Goal: Find specific page/section: Find specific page/section

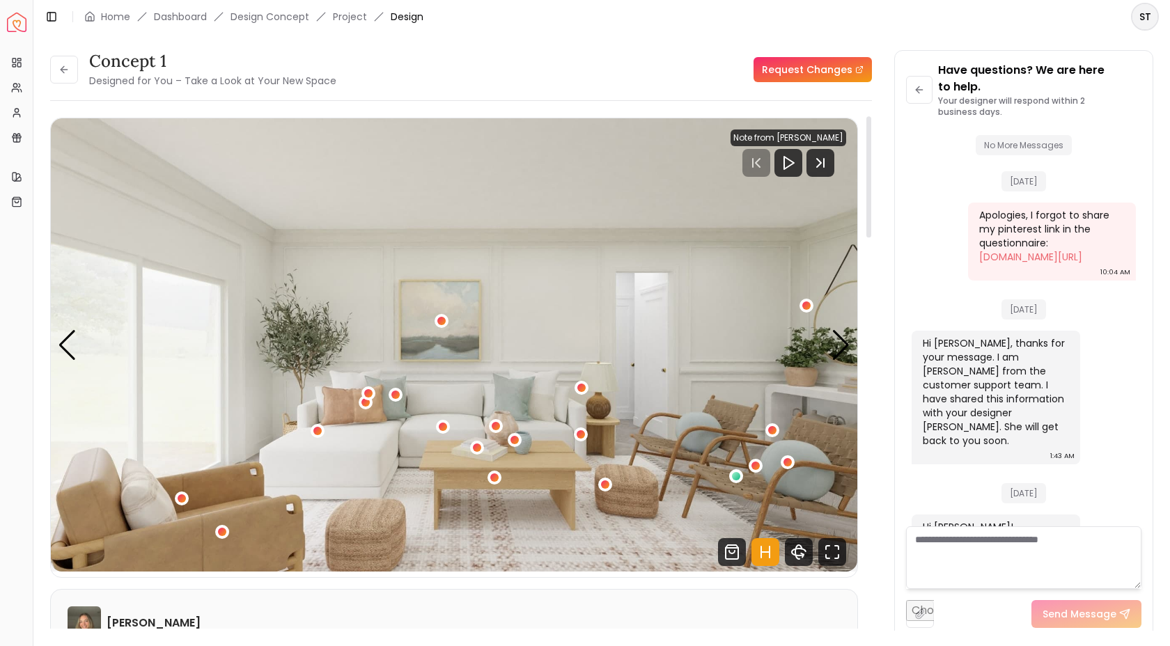
scroll to position [311, 0]
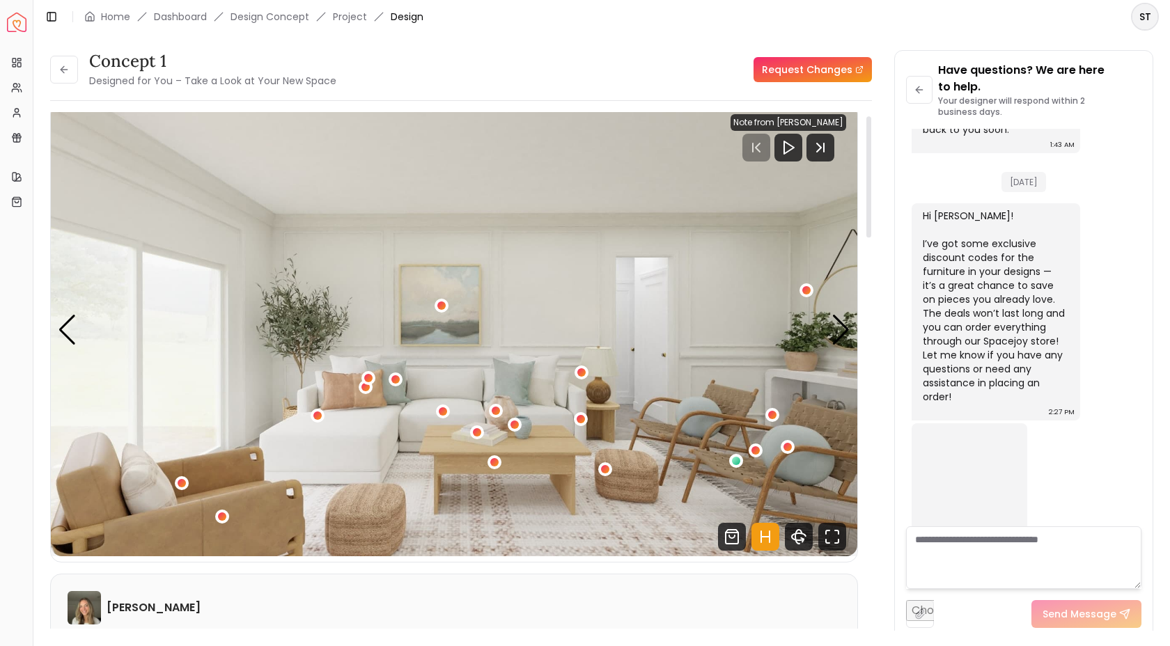
click at [446, 522] on img "1 / 4" at bounding box center [454, 329] width 806 height 453
click at [710, 522] on img "1 / 4" at bounding box center [454, 329] width 806 height 453
click at [70, 327] on div "Previous slide" at bounding box center [67, 330] width 19 height 31
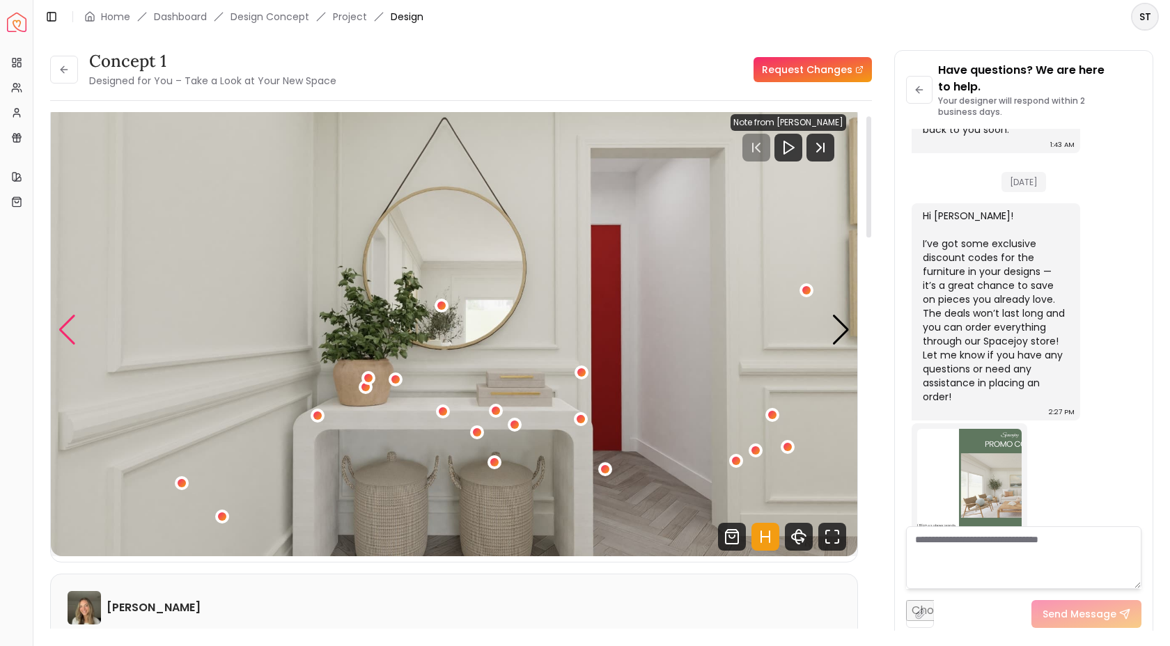
click at [70, 327] on div "Previous slide" at bounding box center [67, 330] width 19 height 31
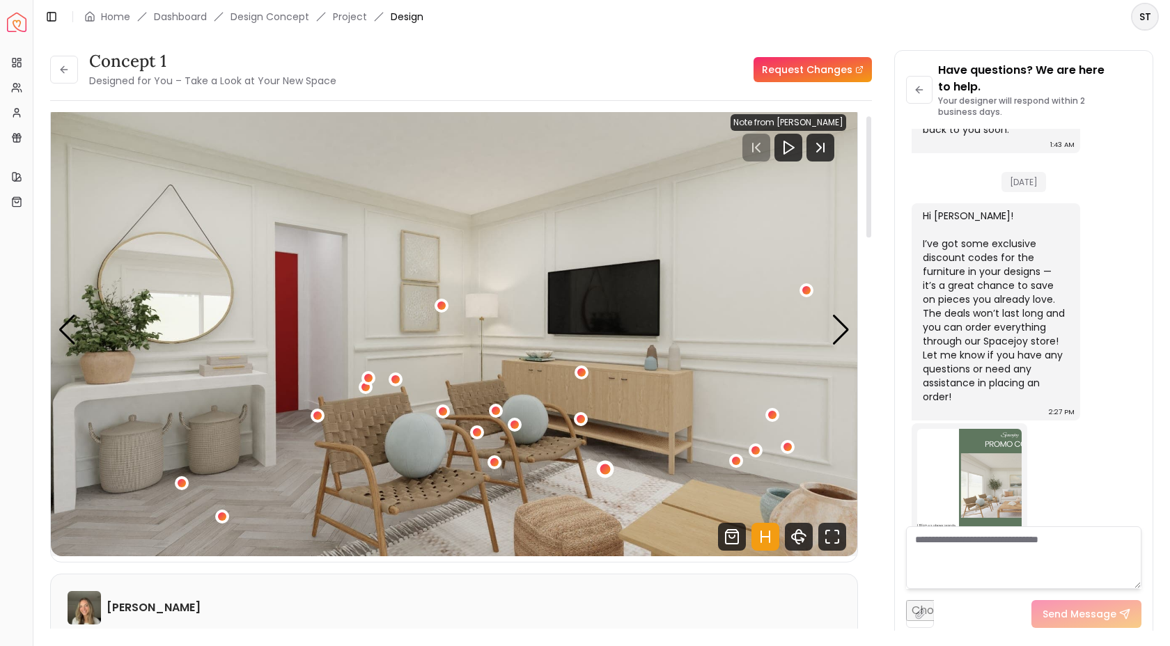
click at [605, 471] on div "3 / 4" at bounding box center [605, 470] width 10 height 10
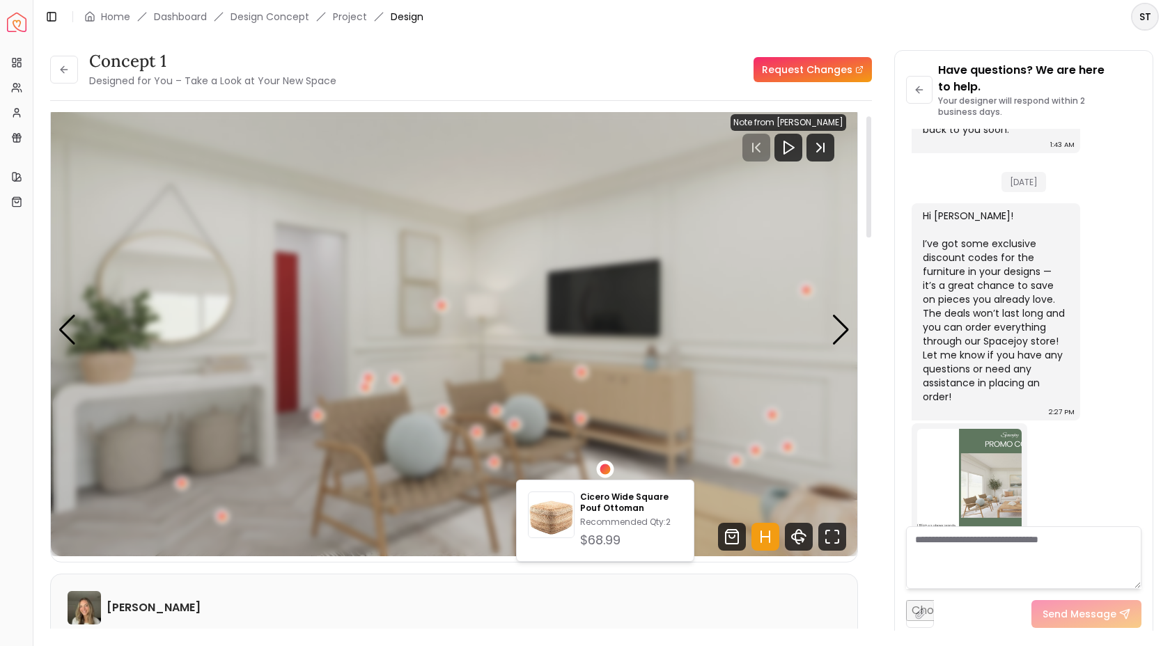
click at [605, 471] on div "3 / 4" at bounding box center [605, 470] width 10 height 10
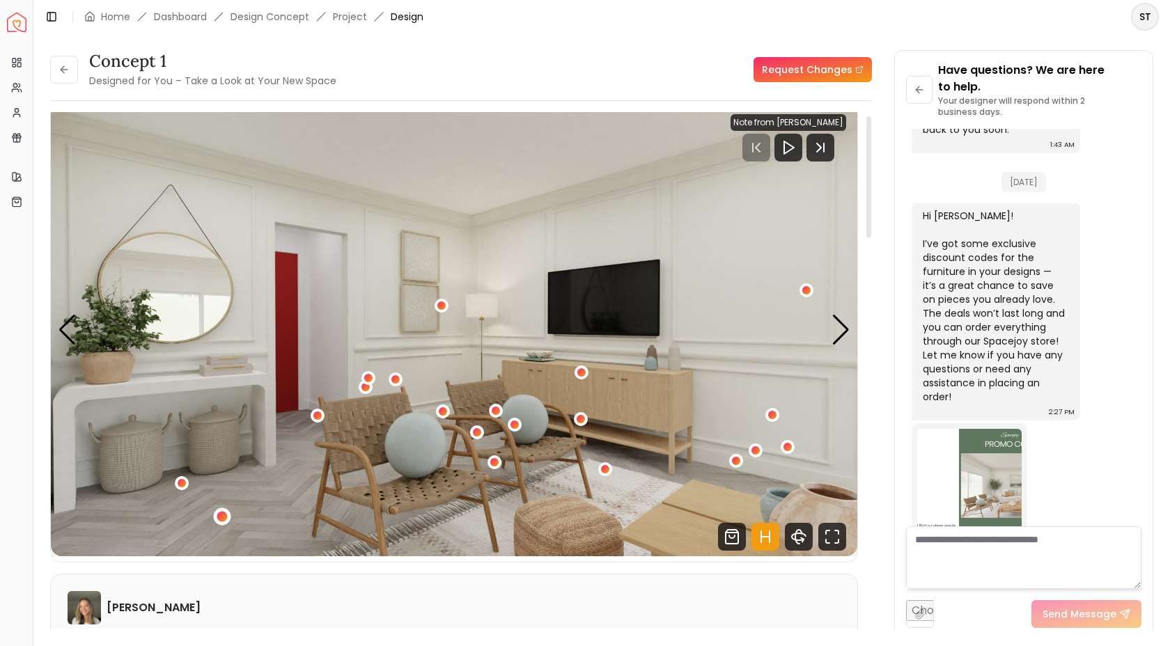
click at [226, 514] on div "3 / 4" at bounding box center [222, 516] width 10 height 10
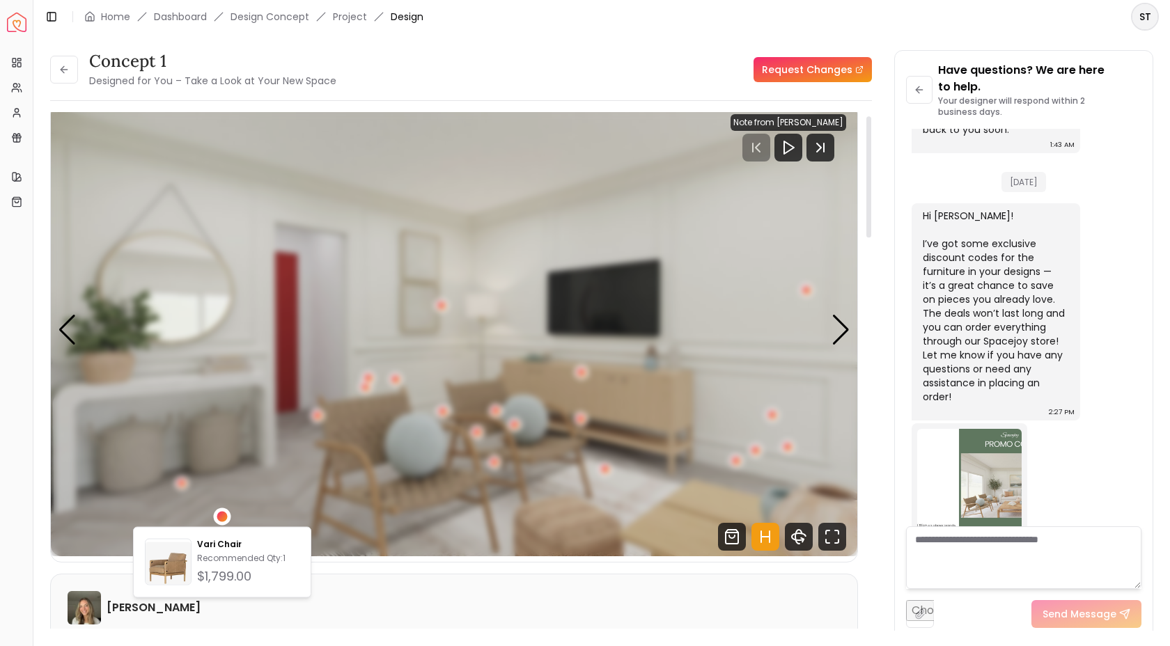
click at [226, 514] on div "3 / 4" at bounding box center [222, 516] width 10 height 10
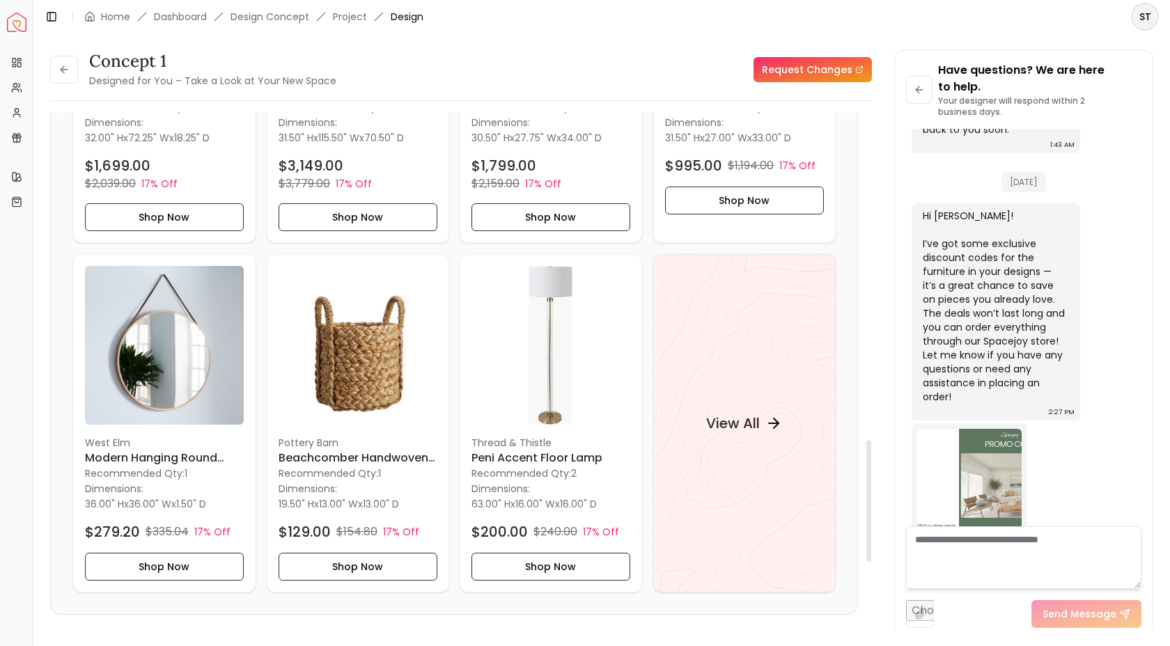
scroll to position [1416, 0]
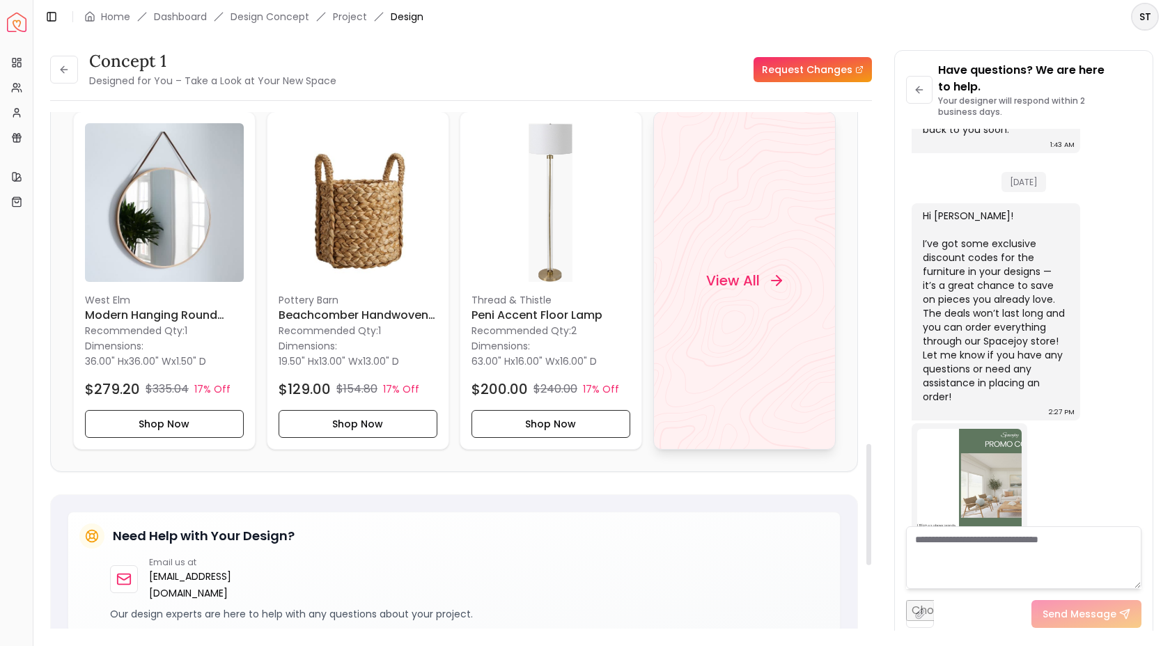
click at [728, 280] on h4 "View All" at bounding box center [733, 280] width 54 height 19
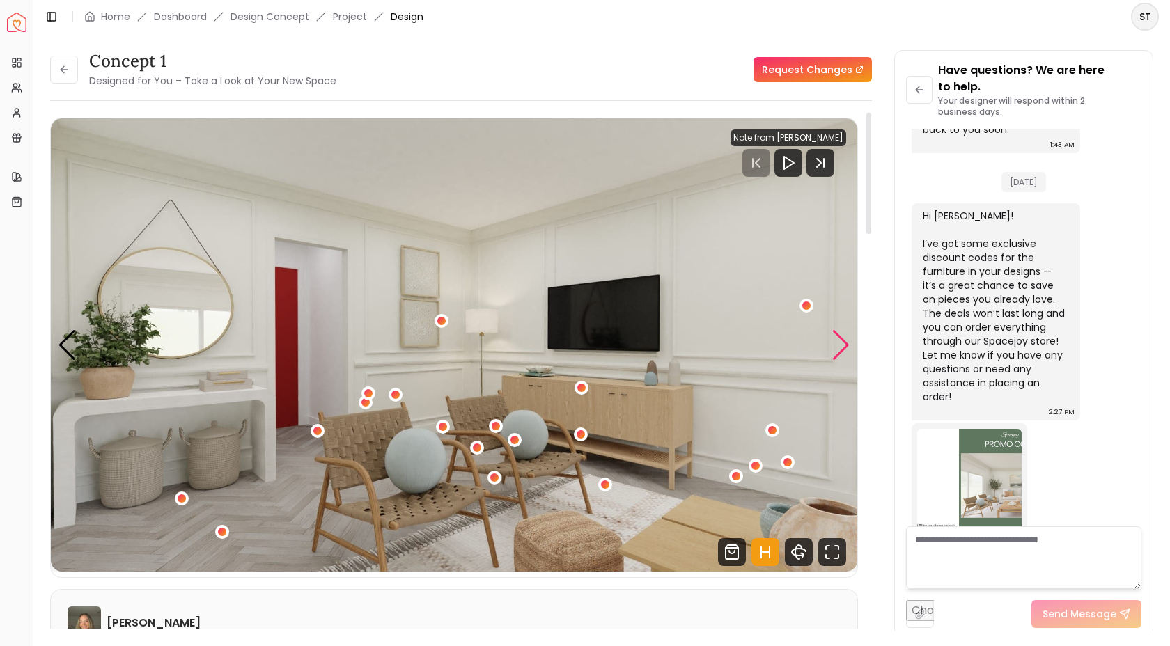
click at [846, 343] on div "Next slide" at bounding box center [841, 345] width 19 height 31
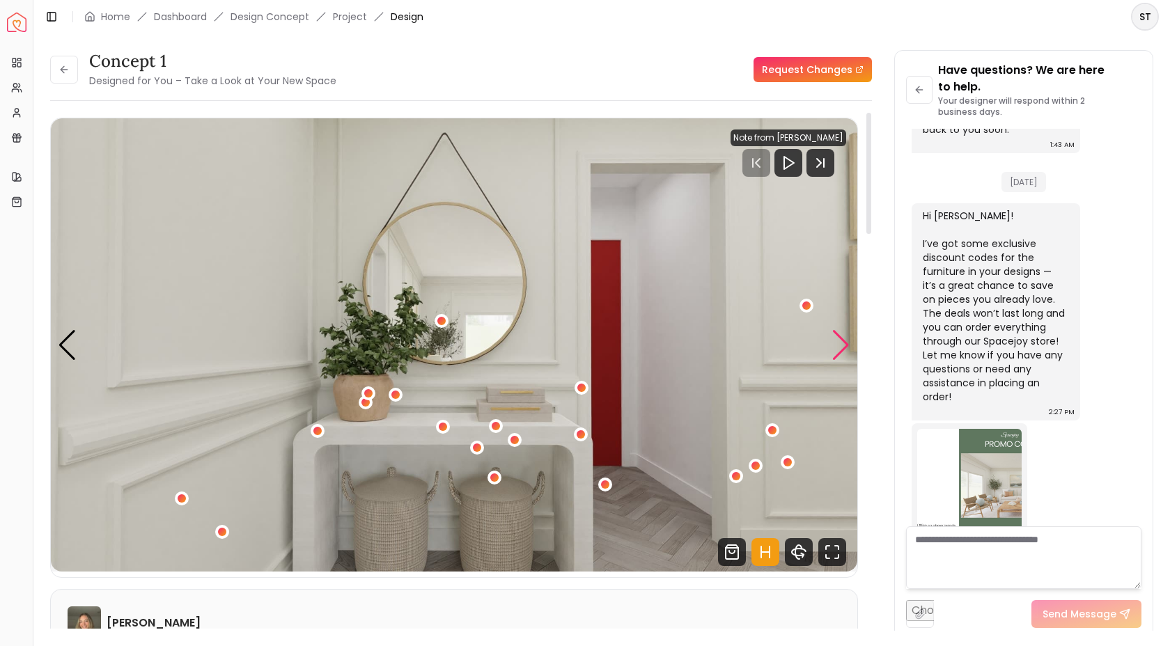
click at [845, 343] on div "Next slide" at bounding box center [841, 345] width 19 height 31
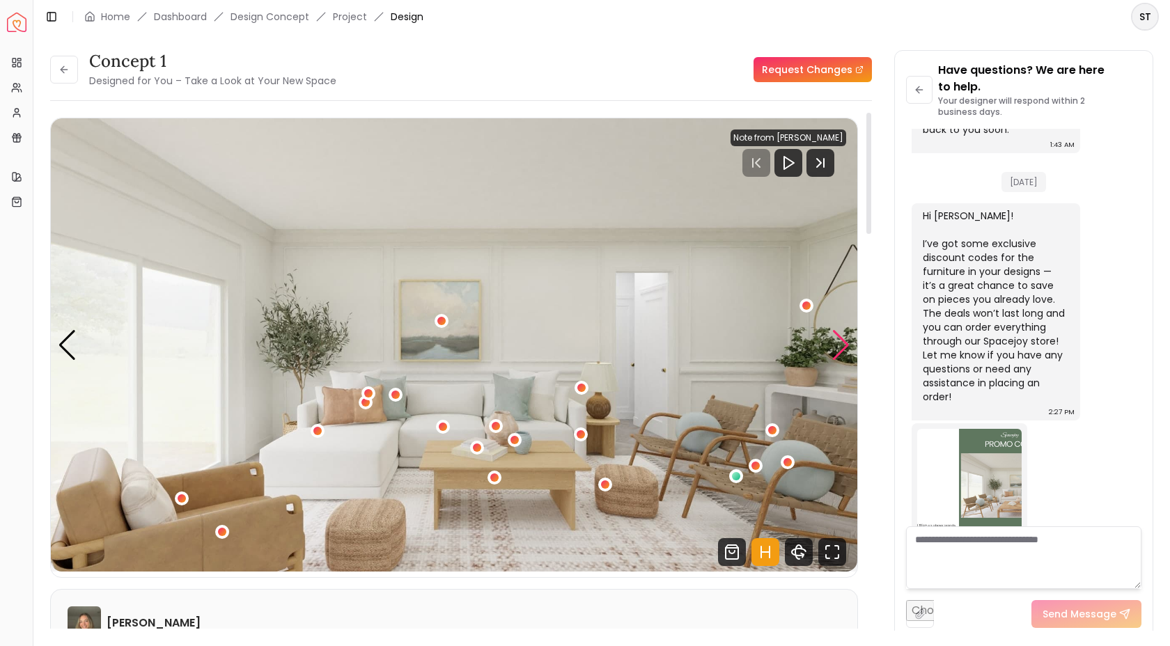
click at [845, 343] on div "Next slide" at bounding box center [841, 345] width 19 height 31
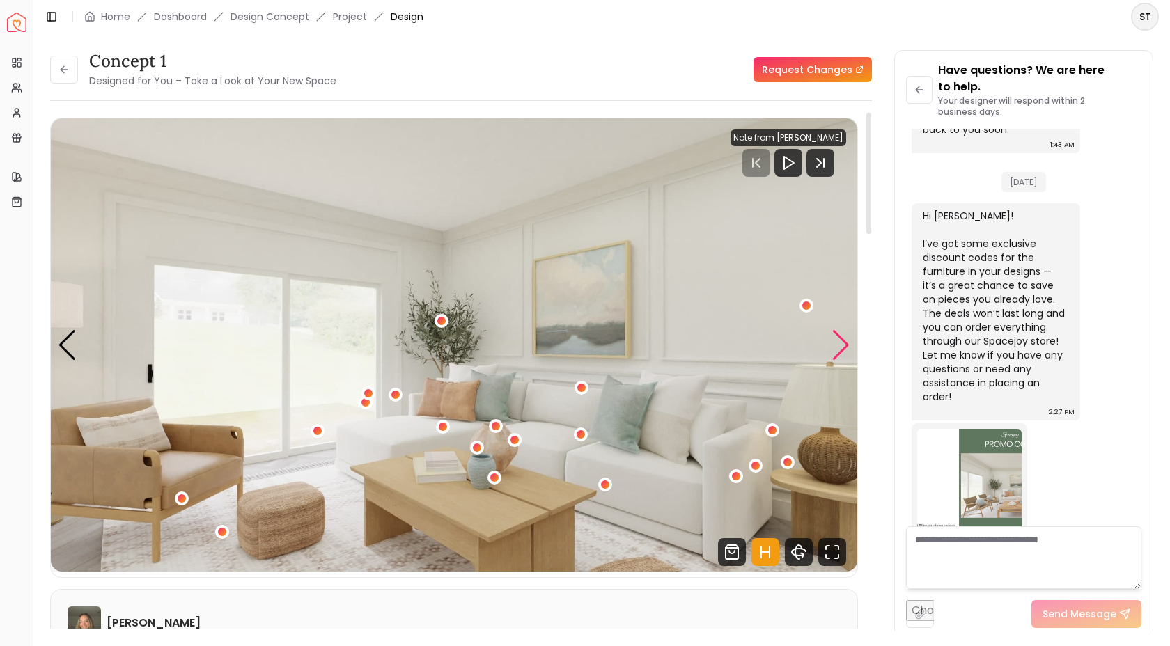
click at [844, 336] on div "Next slide" at bounding box center [841, 345] width 19 height 31
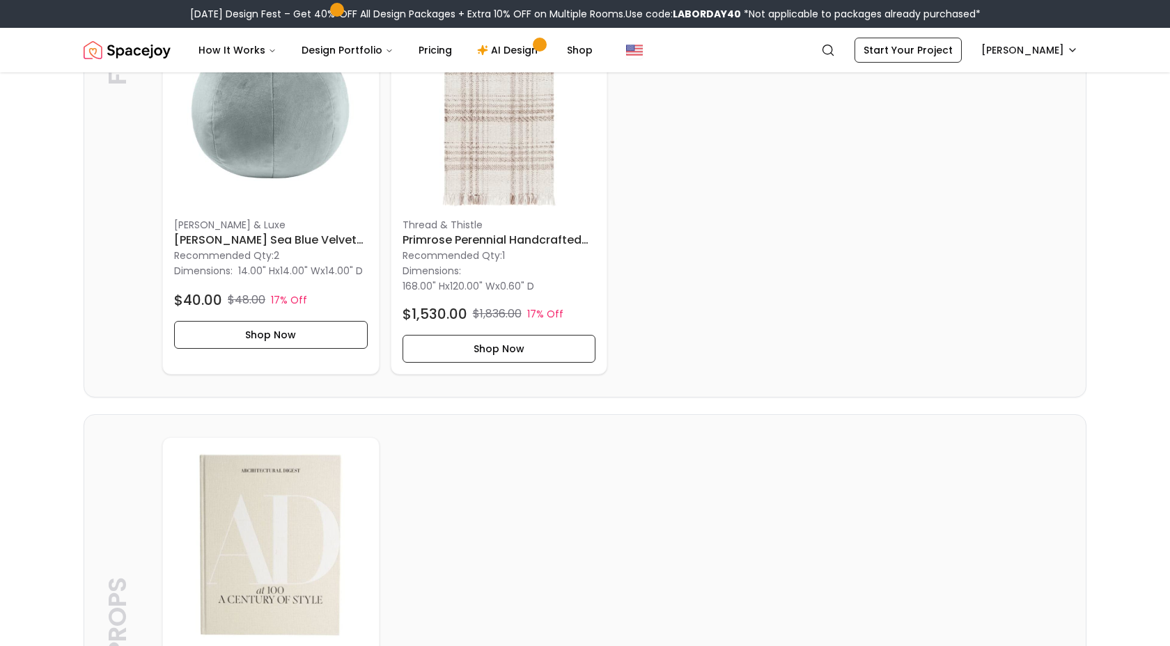
scroll to position [3196, 0]
